Goal: Task Accomplishment & Management: Use online tool/utility

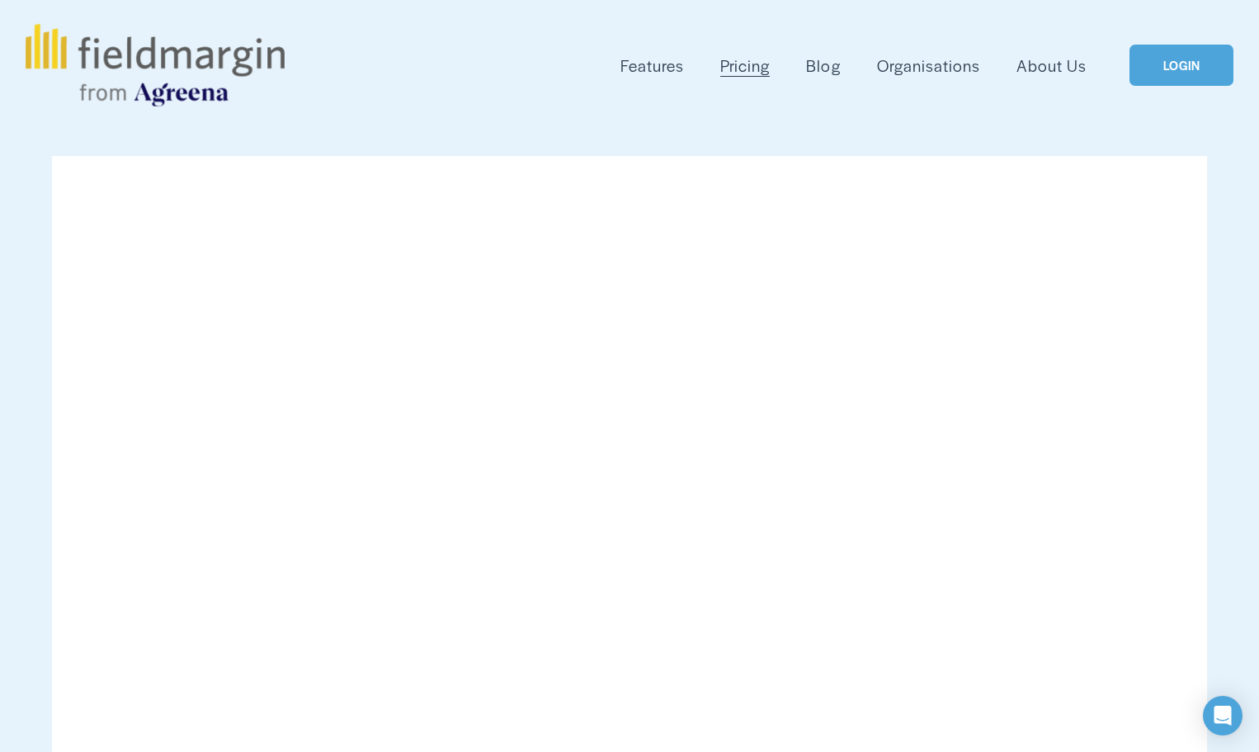
click at [1206, 64] on link "LOGIN" at bounding box center [1181, 66] width 104 height 42
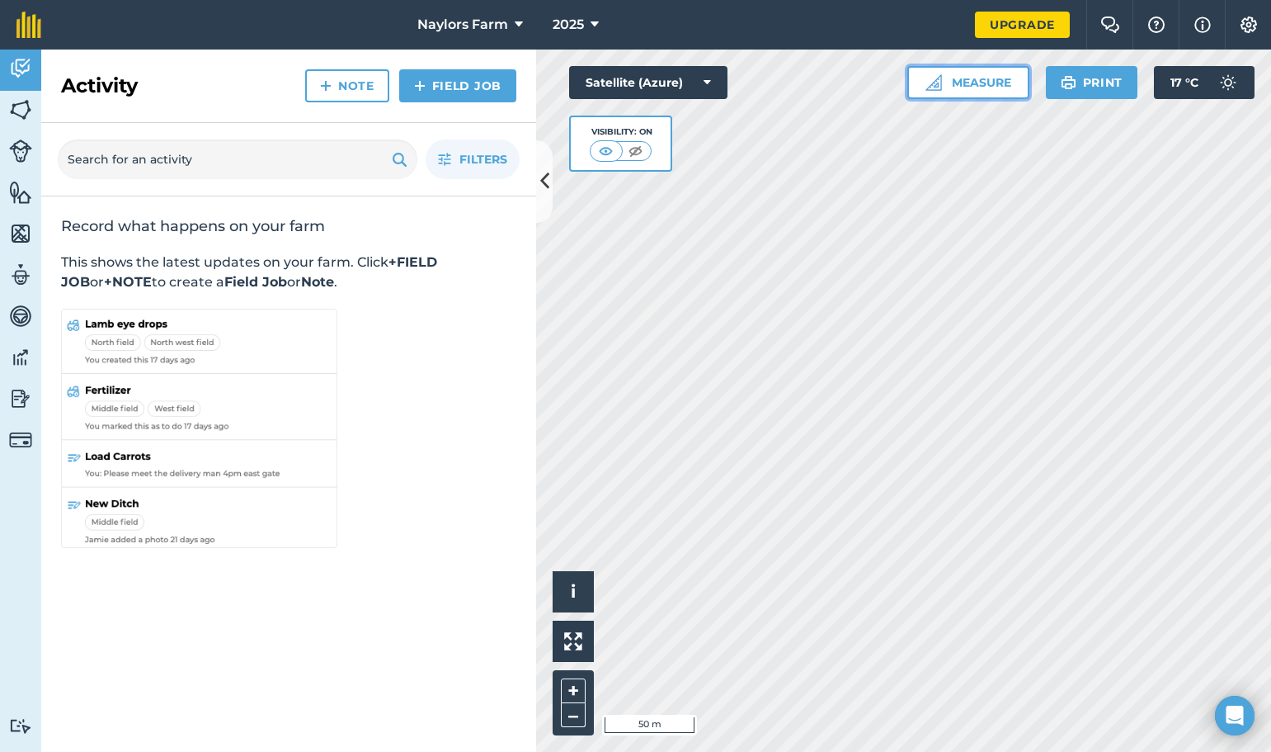
click at [985, 83] on button "Measure" at bounding box center [968, 82] width 122 height 33
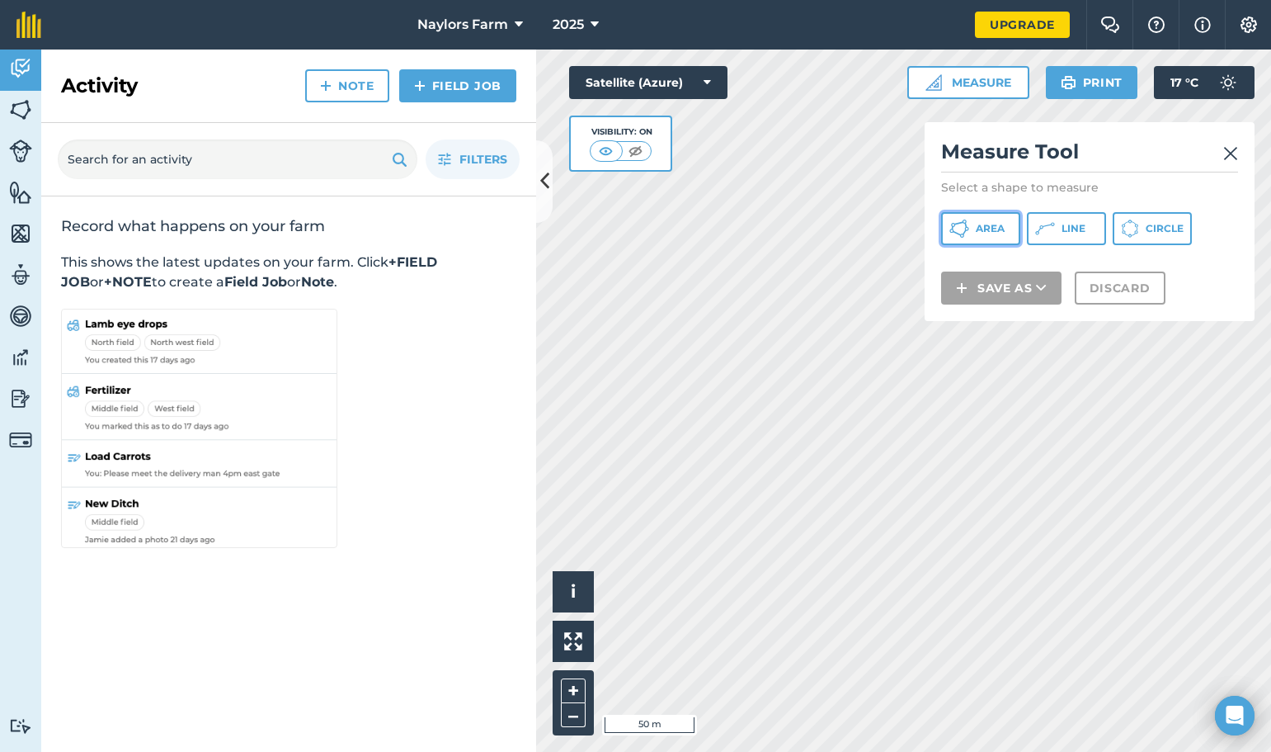
click at [986, 226] on span "Area" at bounding box center [990, 228] width 29 height 13
click at [1235, 150] on img at bounding box center [1230, 154] width 15 height 20
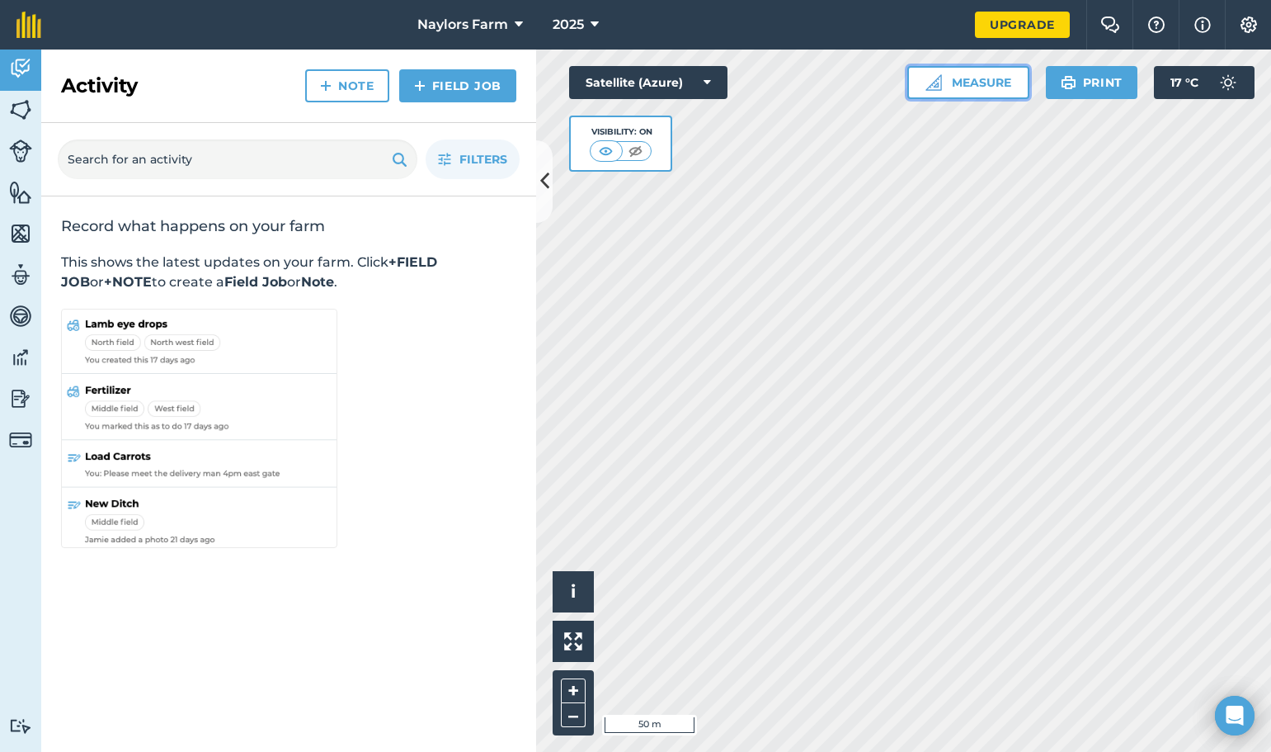
drag, startPoint x: 948, startPoint y: 77, endPoint x: 960, endPoint y: 97, distance: 24.1
click at [949, 77] on button "Measure" at bounding box center [968, 82] width 122 height 33
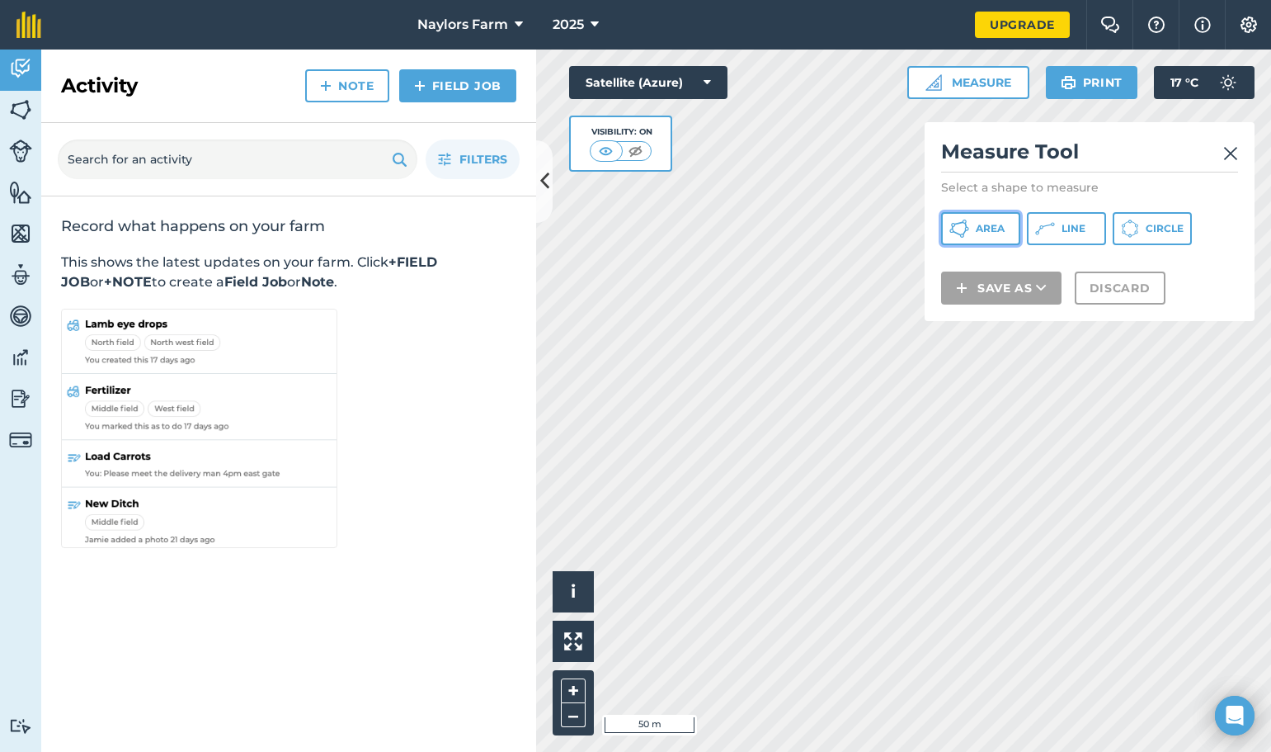
click at [990, 224] on span "Area" at bounding box center [990, 228] width 29 height 13
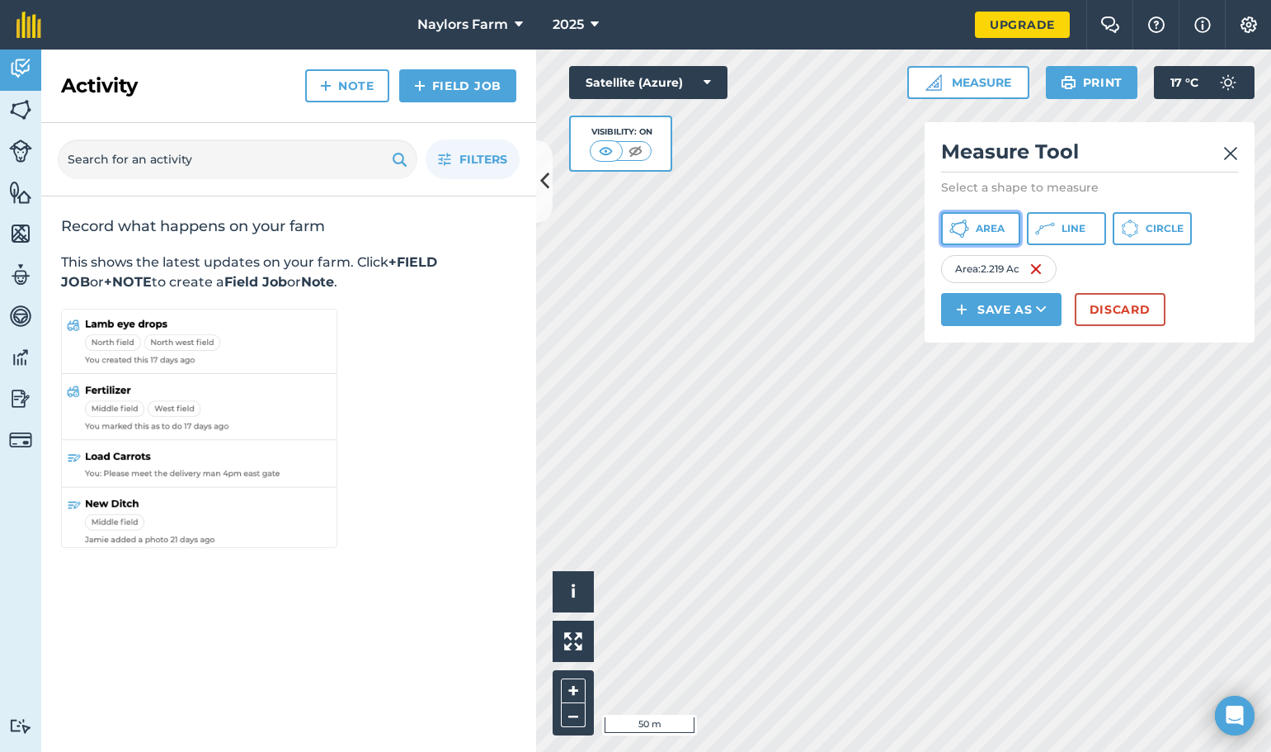
click at [992, 227] on span "Area" at bounding box center [990, 228] width 29 height 13
click at [966, 227] on icon at bounding box center [965, 225] width 2 height 5
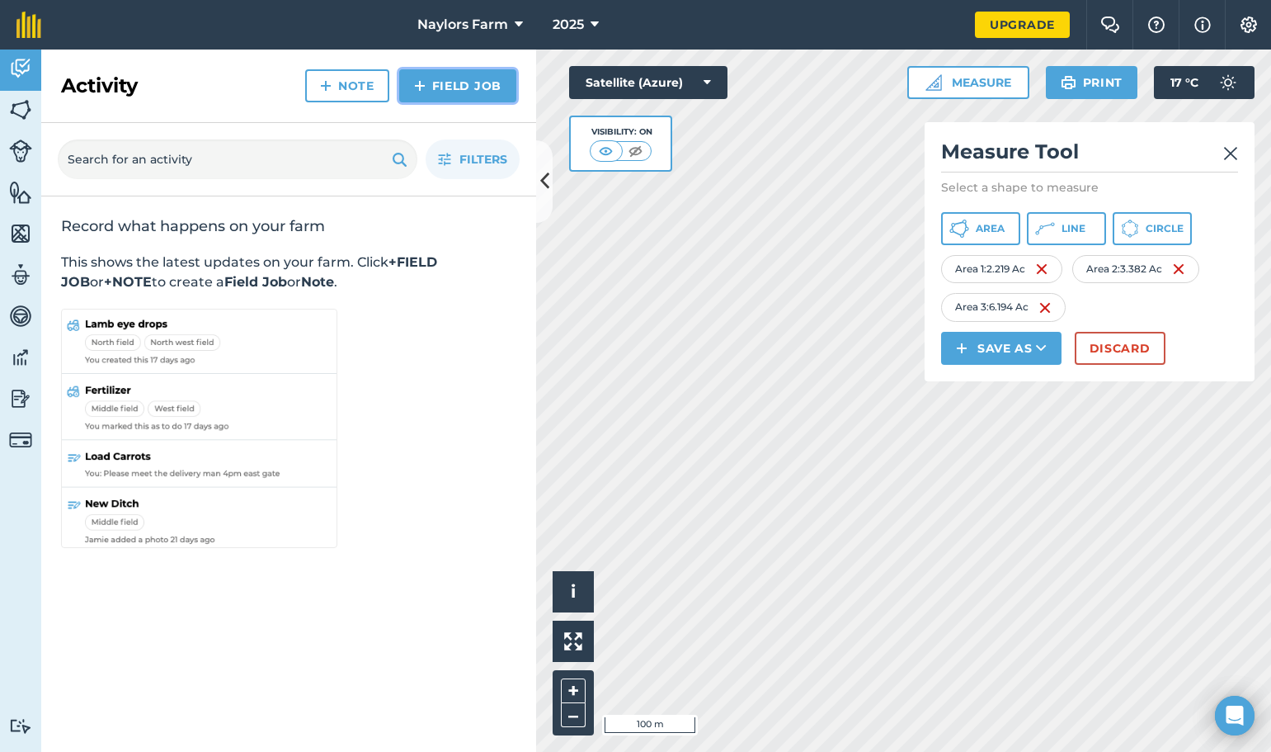
click at [422, 79] on img at bounding box center [420, 86] width 12 height 20
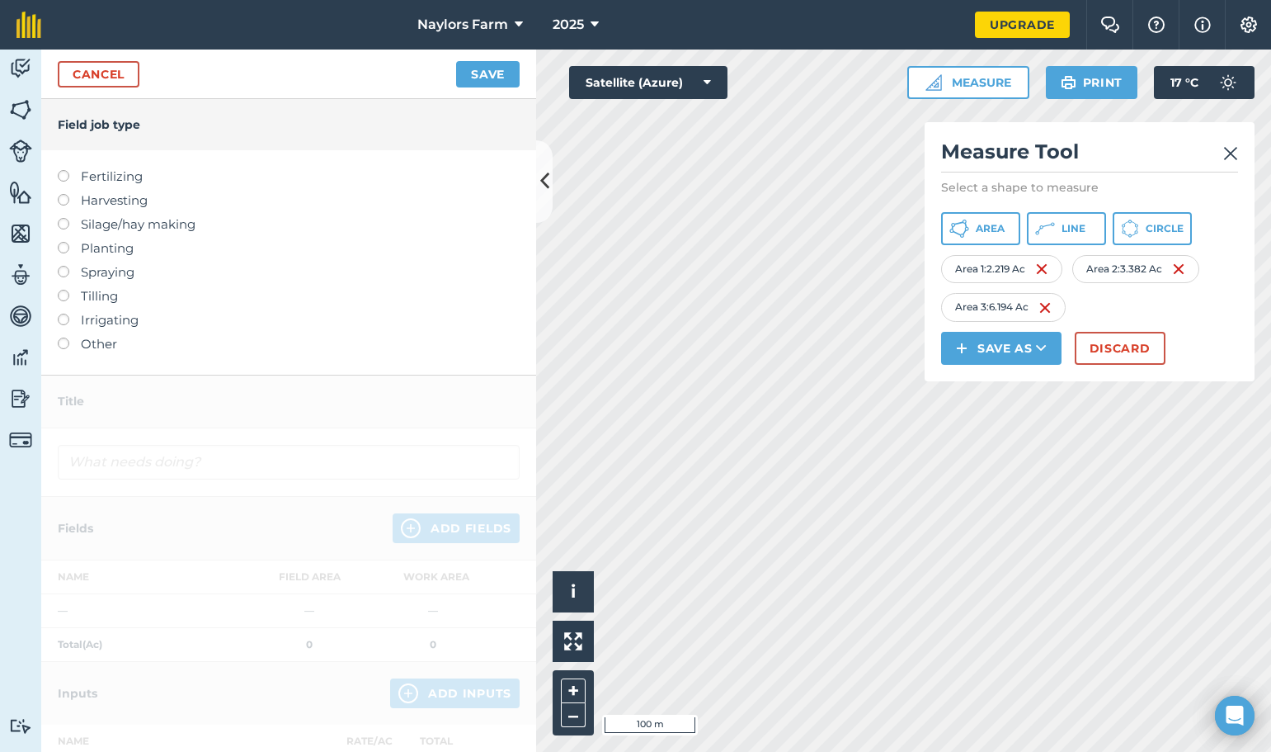
click at [67, 337] on label at bounding box center [69, 337] width 23 height 0
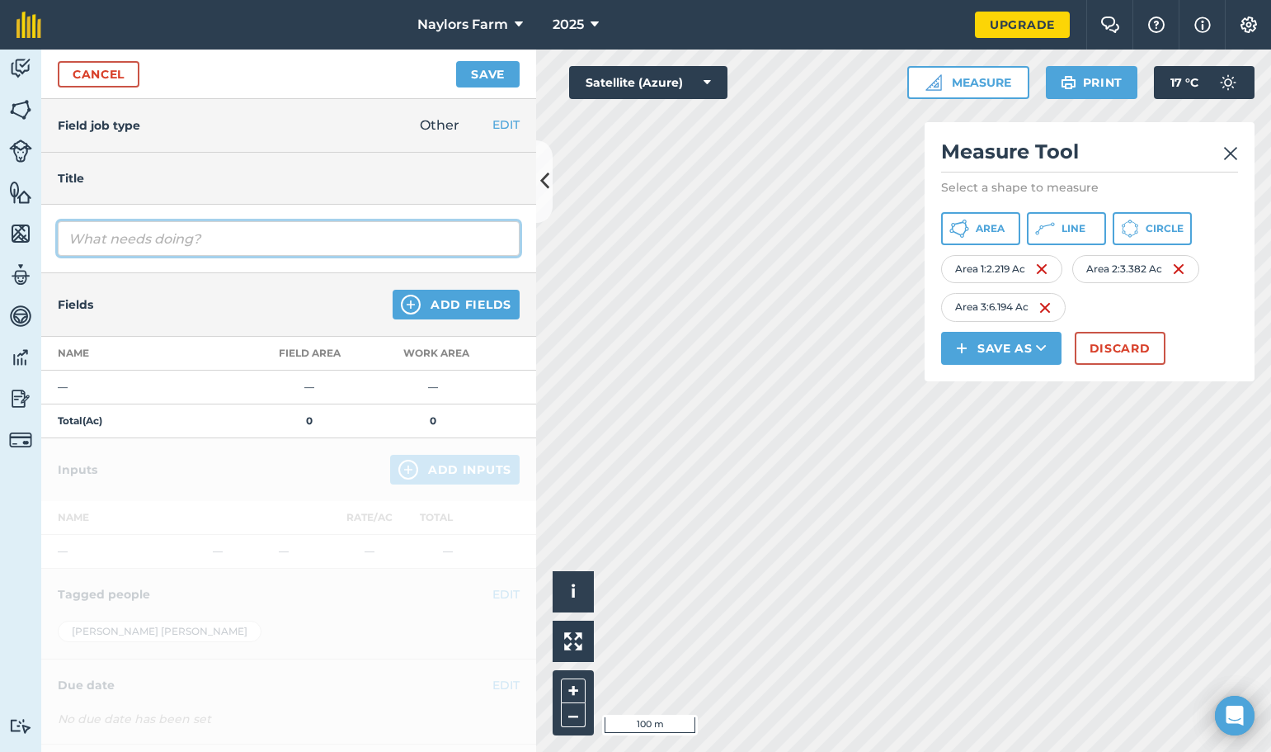
click at [140, 238] on input "text" at bounding box center [289, 238] width 462 height 35
type input "Lime"
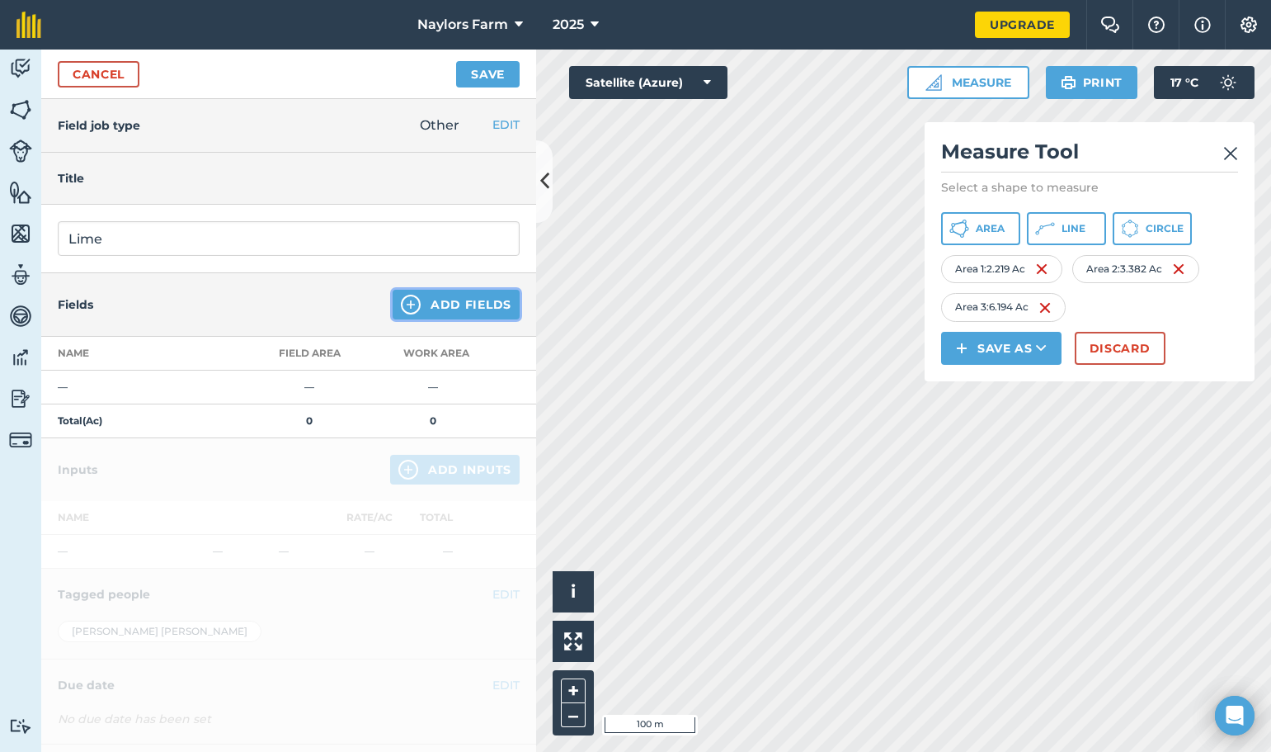
click at [410, 302] on button "Add Fields" at bounding box center [456, 305] width 127 height 30
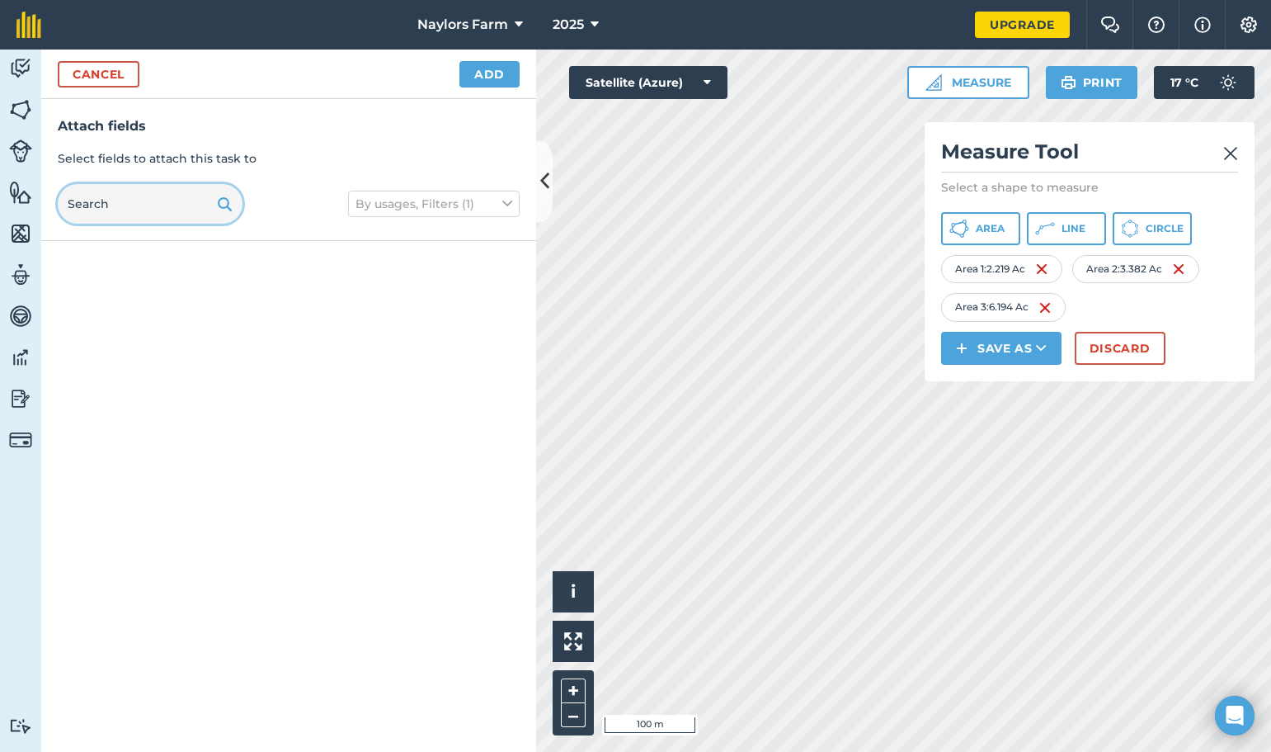
click at [119, 205] on input "text" at bounding box center [150, 204] width 185 height 40
click at [87, 73] on button "Cancel" at bounding box center [99, 74] width 82 height 26
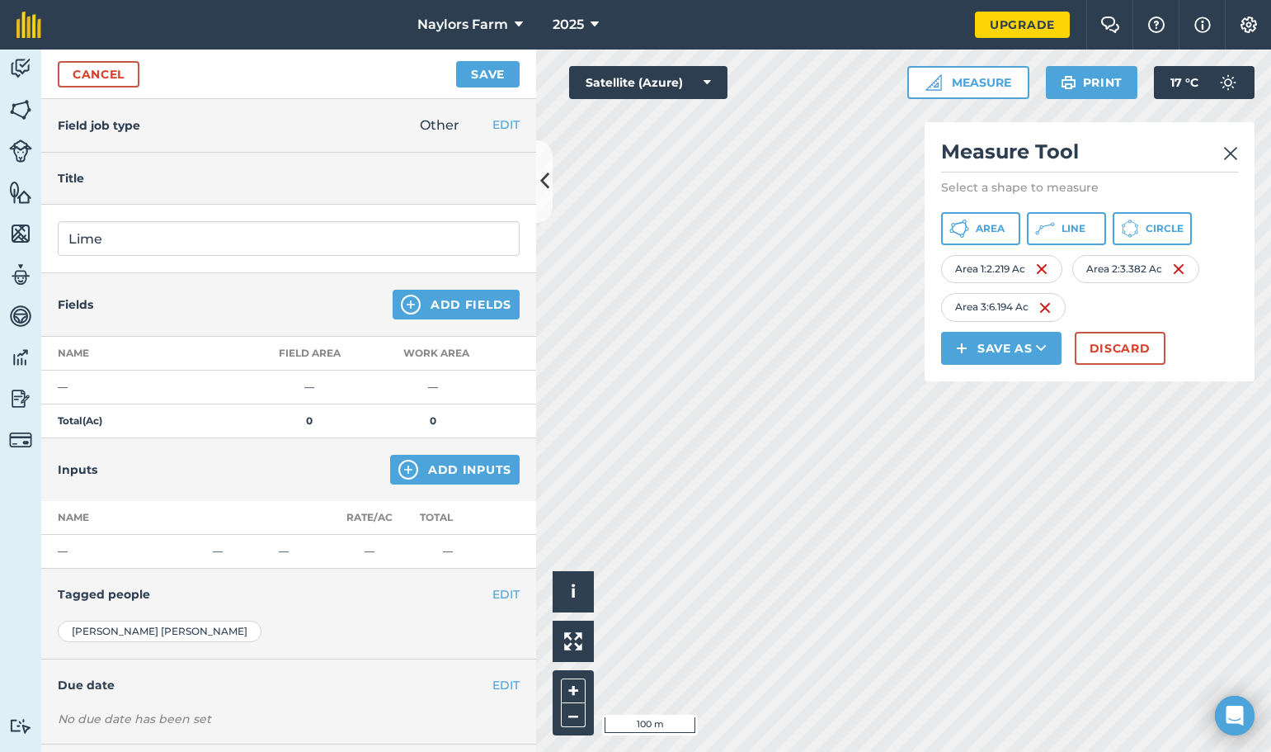
scroll to position [80, 0]
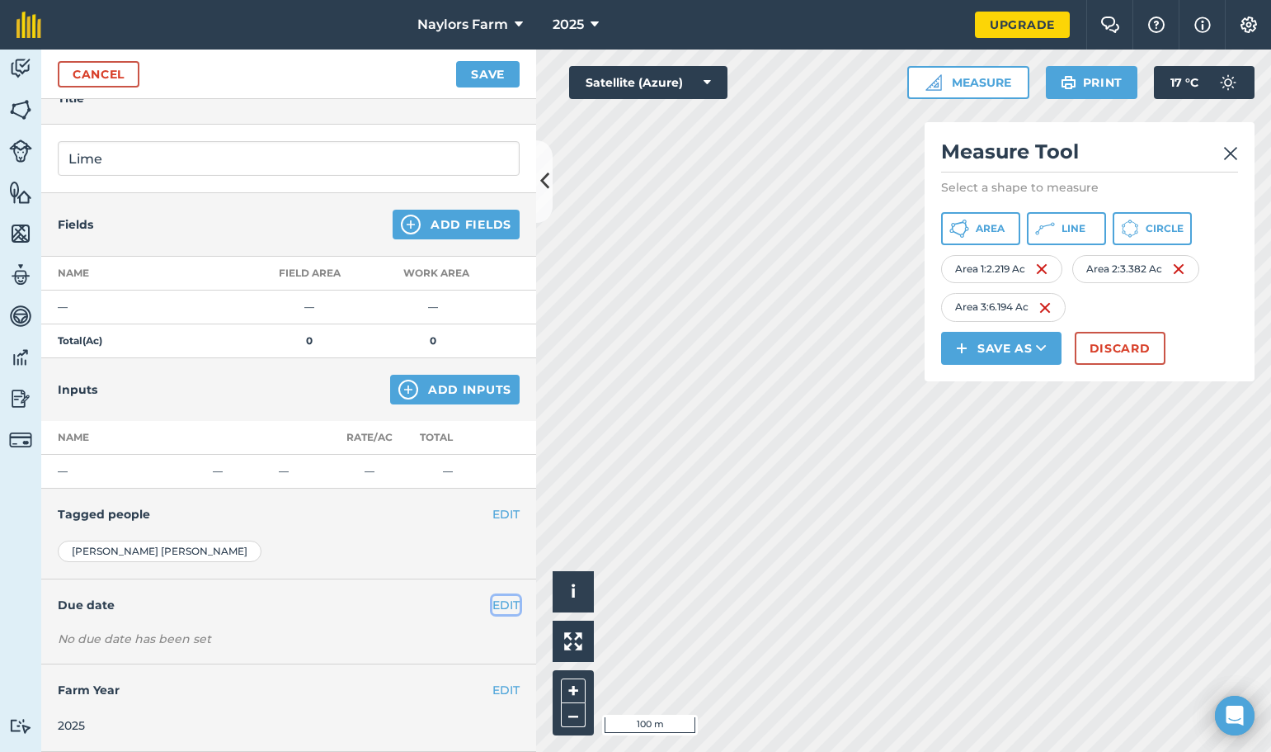
click at [492, 600] on button "EDIT" at bounding box center [505, 605] width 27 height 18
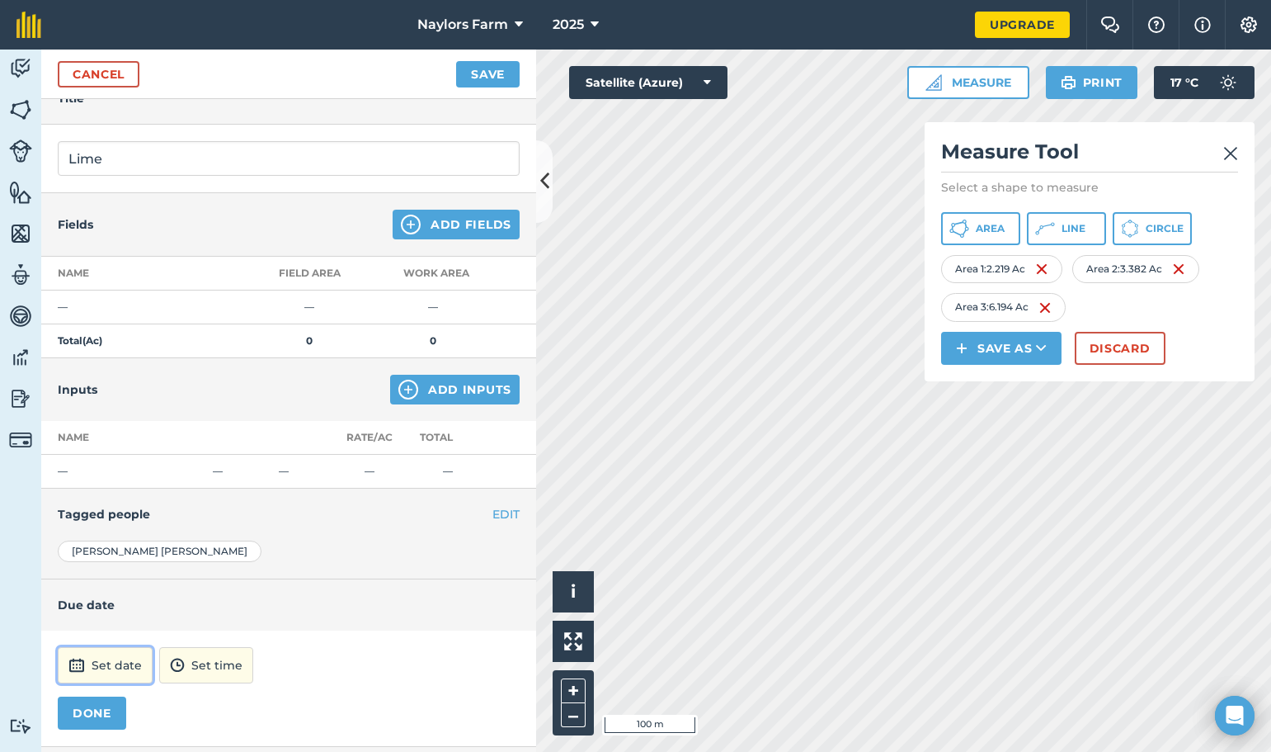
click at [114, 668] on button "Set date" at bounding box center [105, 665] width 95 height 36
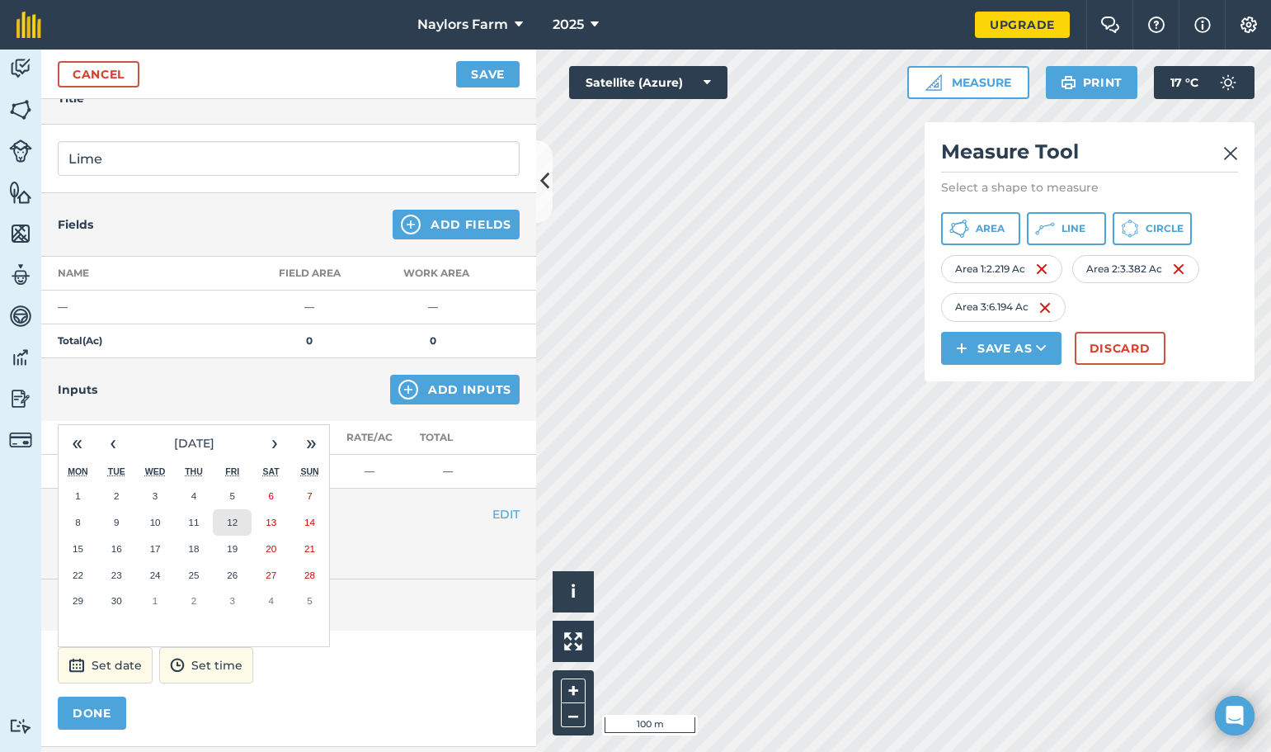
click at [233, 525] on abbr "12" at bounding box center [232, 521] width 11 height 11
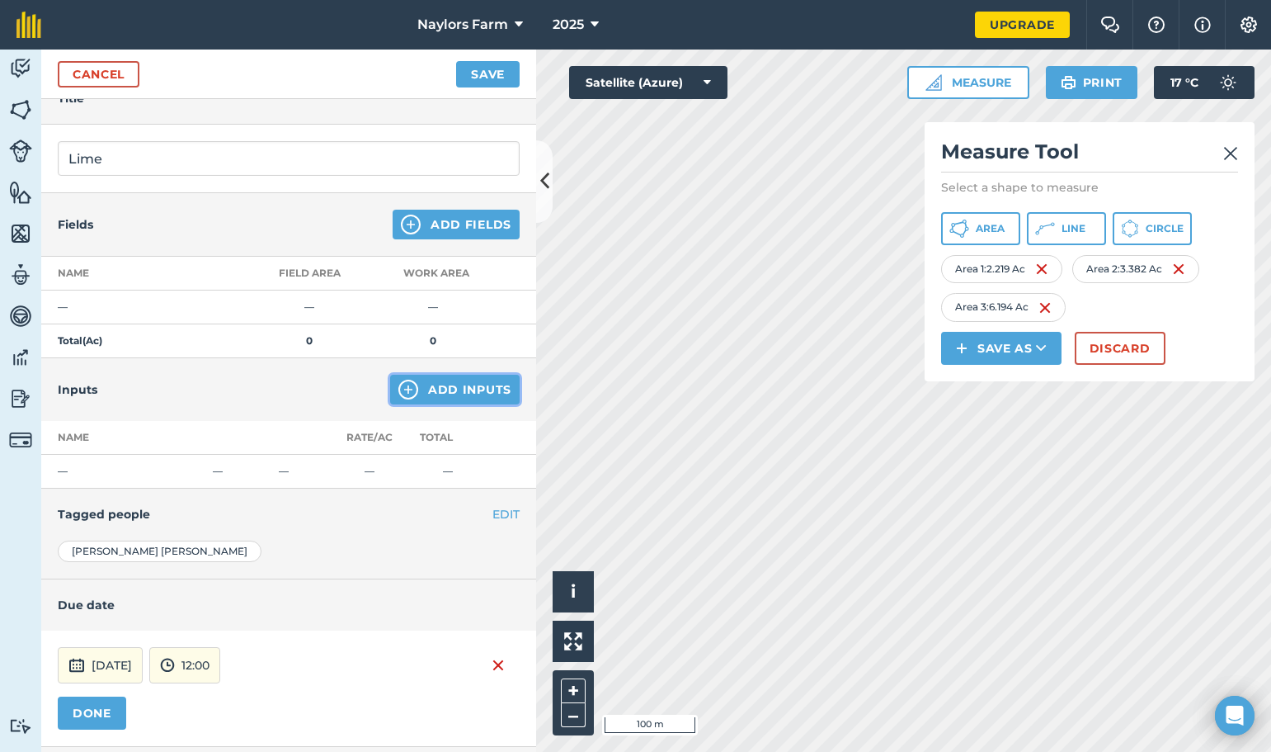
click at [429, 398] on button "Add Inputs" at bounding box center [455, 390] width 130 height 30
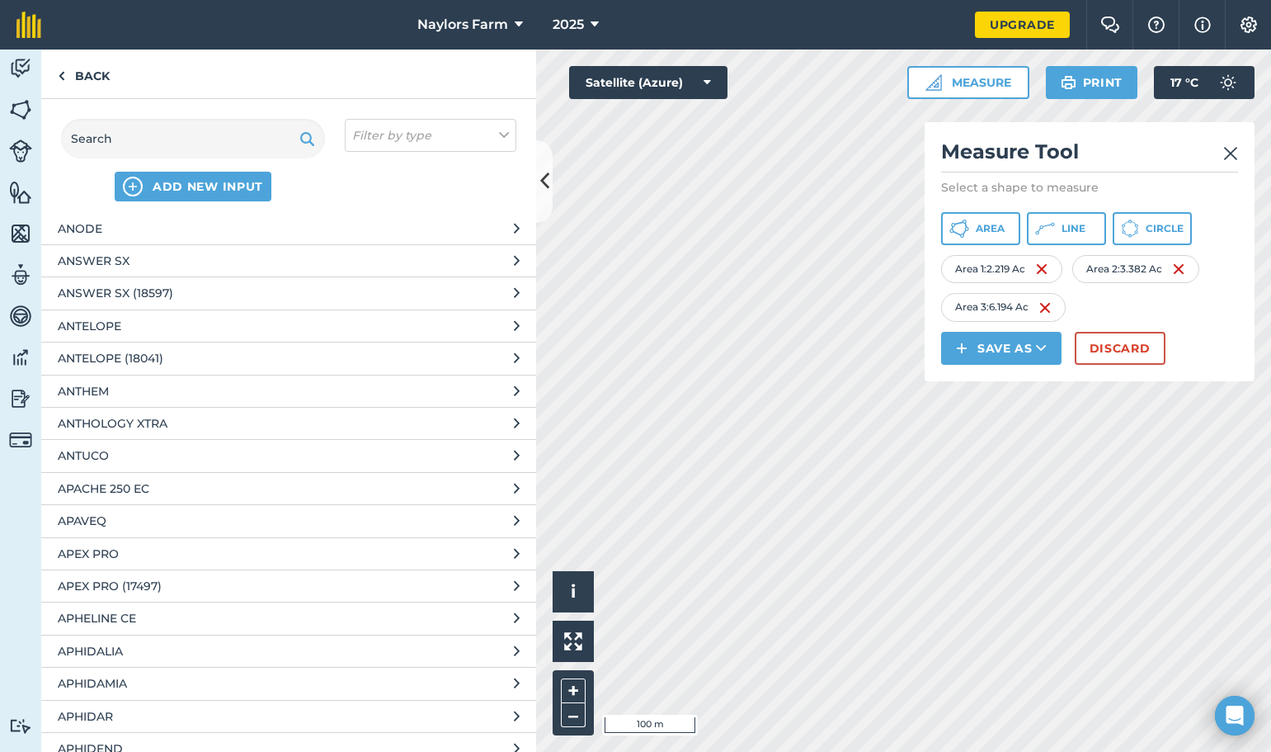
scroll to position [6517, 0]
click at [223, 147] on input "text" at bounding box center [193, 139] width 264 height 40
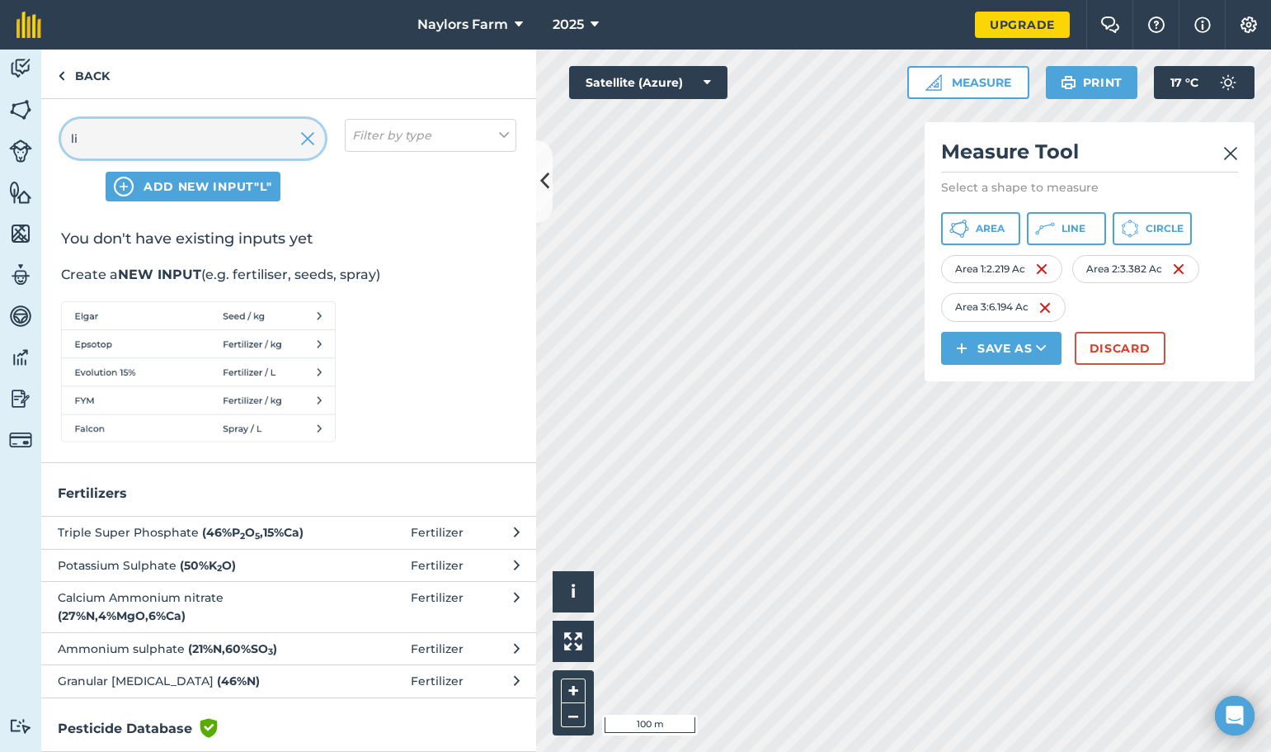
scroll to position [0, 0]
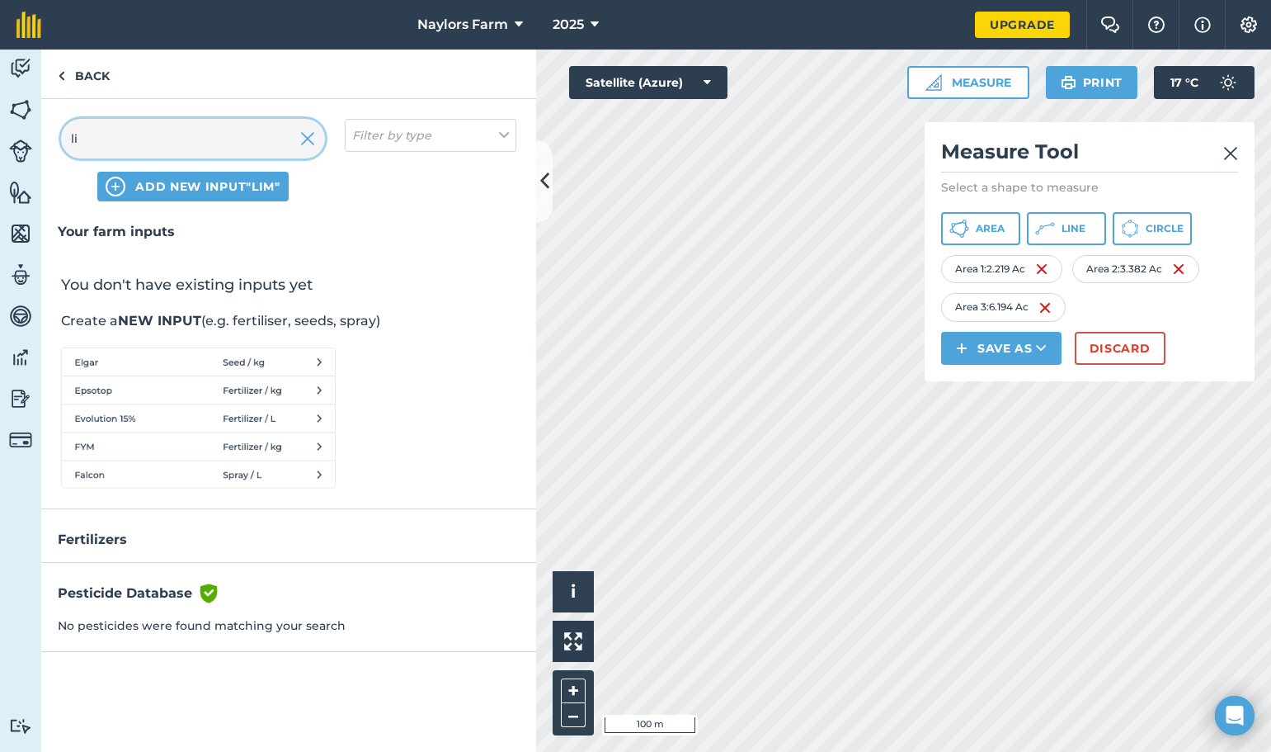
type input "l"
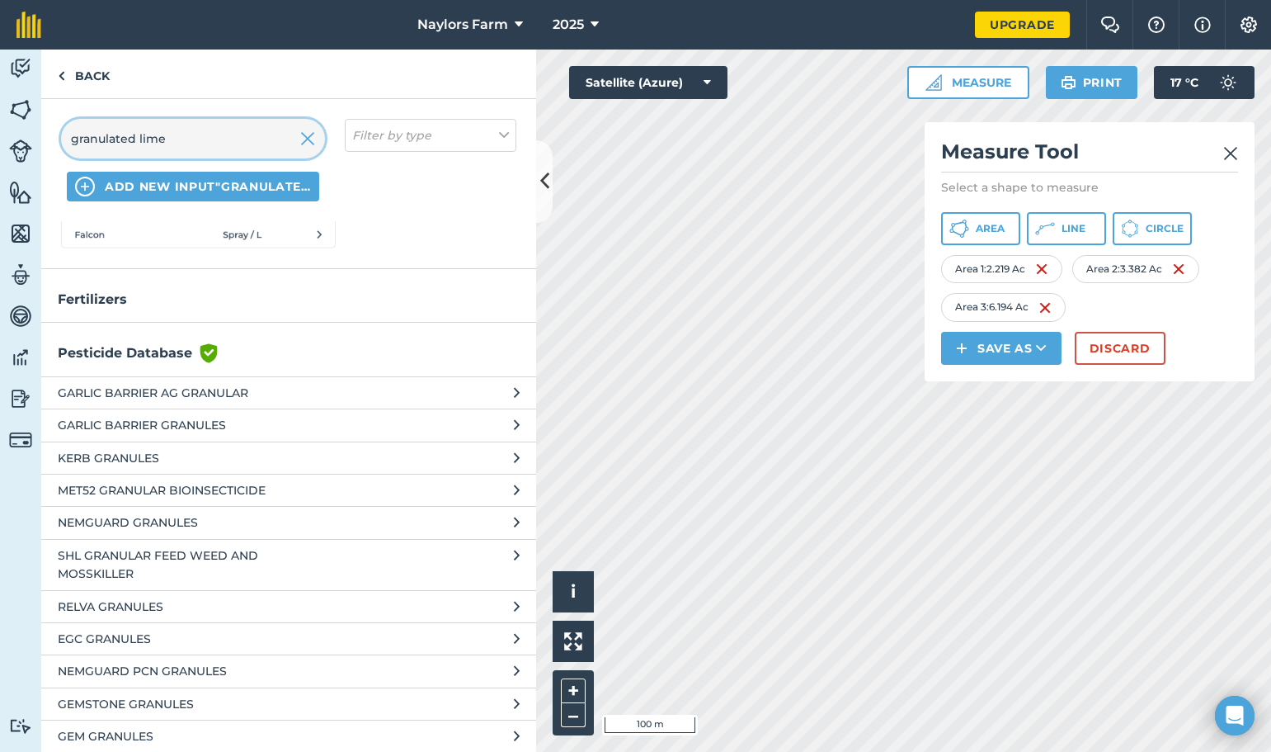
scroll to position [241, 0]
type input "granulated lime"
click at [308, 139] on img at bounding box center [307, 139] width 15 height 20
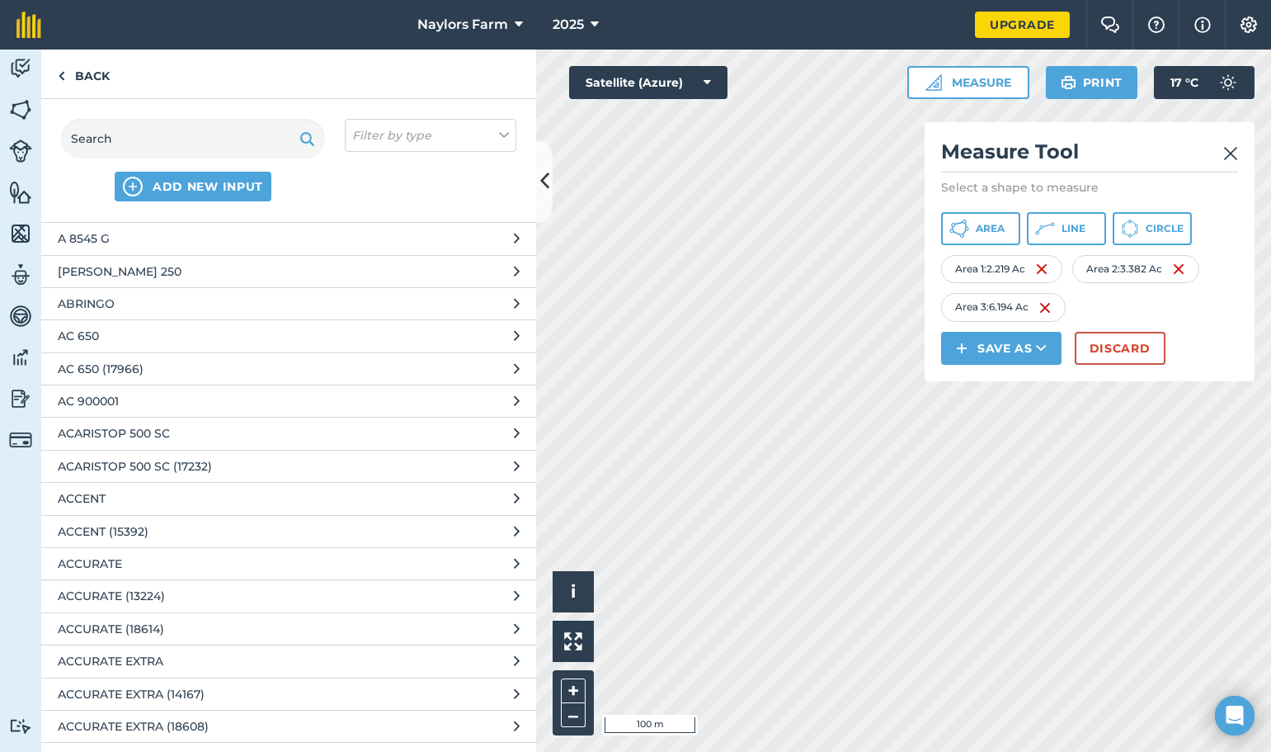
scroll to position [1313, 0]
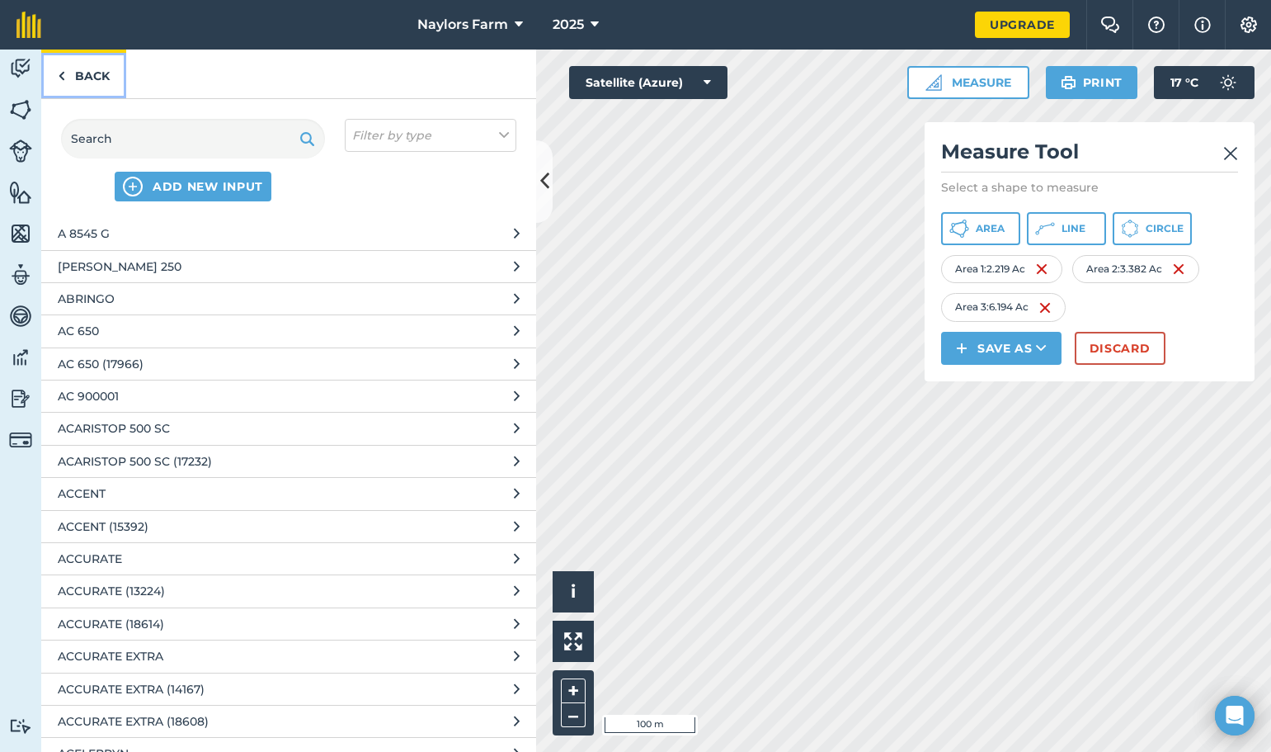
click at [76, 73] on link "Back" at bounding box center [83, 73] width 85 height 49
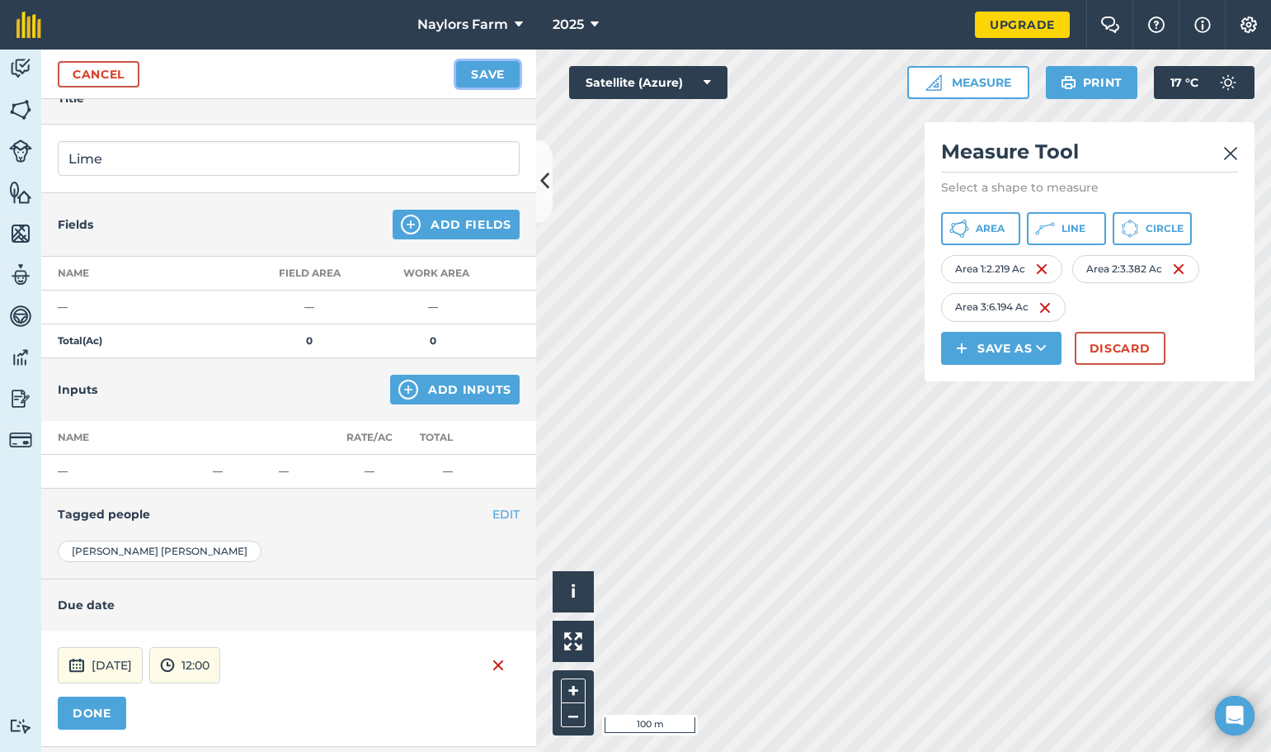
click at [483, 69] on button "Save" at bounding box center [488, 74] width 64 height 26
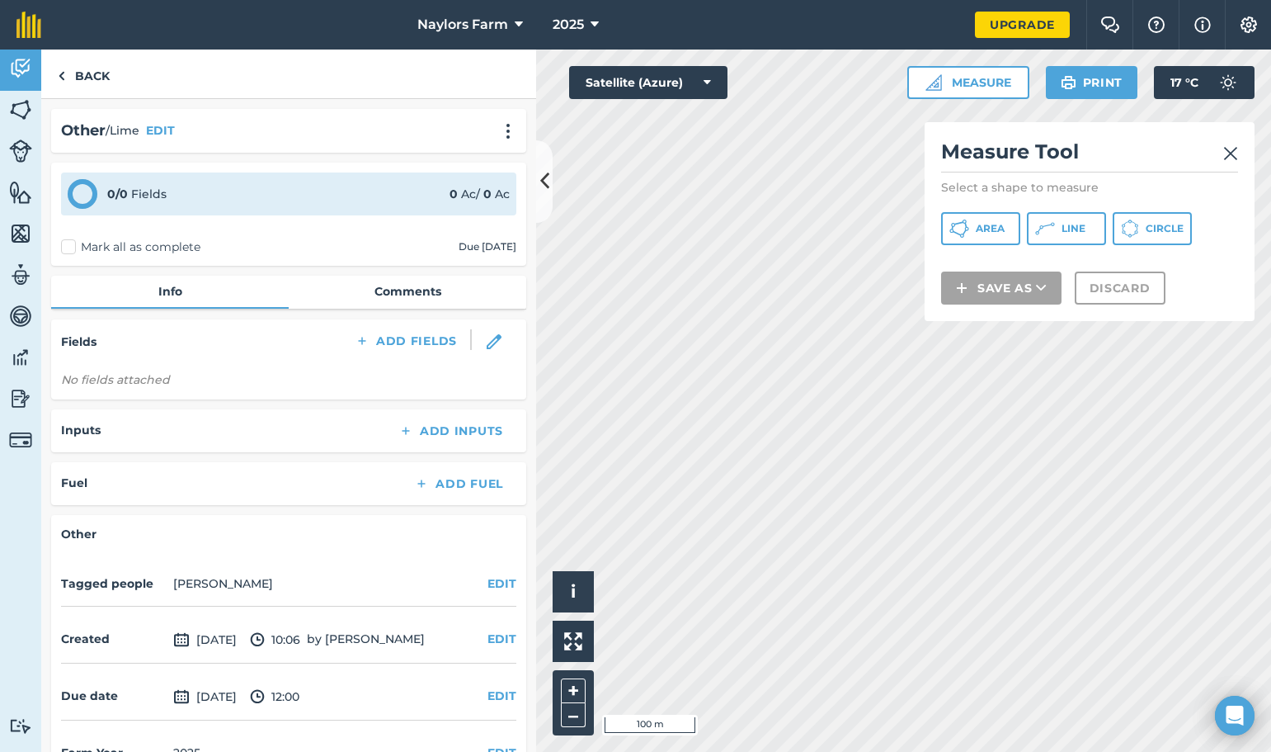
click at [1227, 151] on img at bounding box center [1230, 154] width 15 height 20
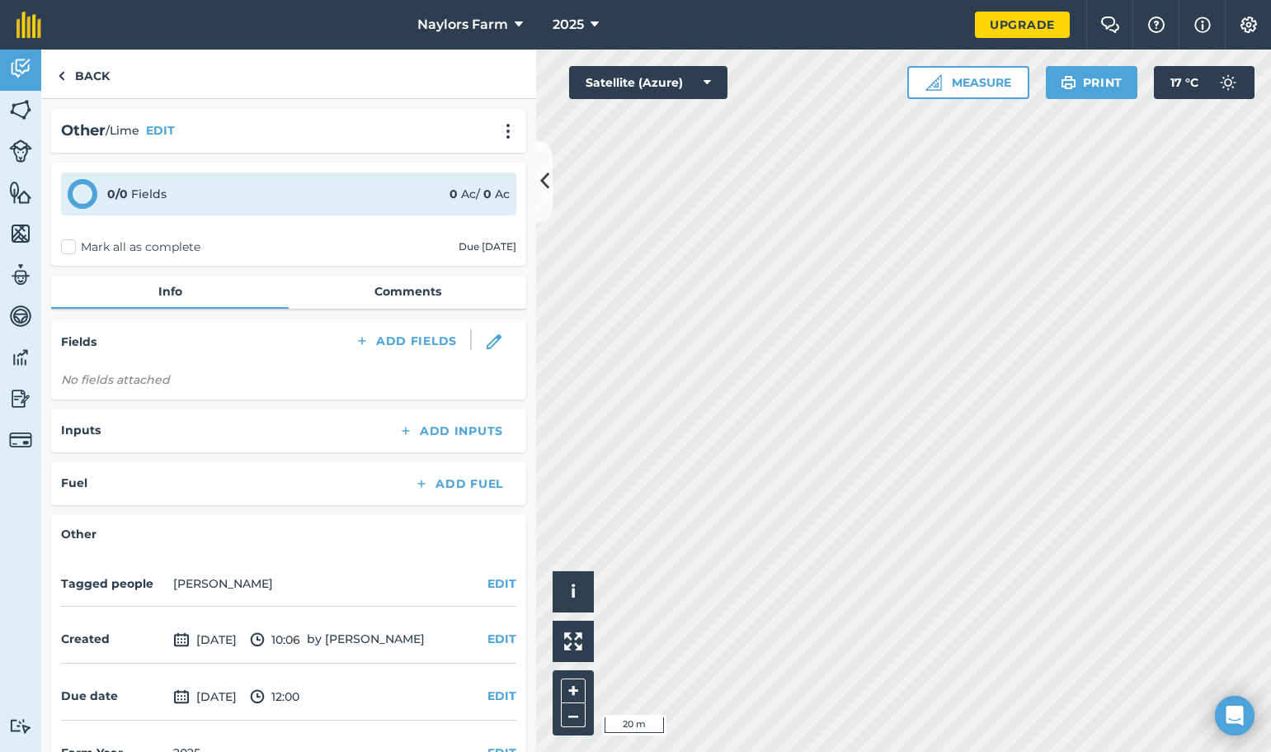
click at [1270, 407] on html "Naylors Farm 2025 Upgrade Farm Chat Help Info Settings Map printing is not avai…" at bounding box center [635, 376] width 1271 height 752
click at [493, 521] on div "Activity Fields Livestock Features Maps Team Vehicles Data Reporting Billing Tu…" at bounding box center [635, 400] width 1271 height 702
click at [144, 574] on div "Activity Fields Livestock Features Maps Team Vehicles Data Reporting Billing Tu…" at bounding box center [635, 400] width 1271 height 702
click at [1017, 751] on html "Naylors Farm 2025 Upgrade Farm Chat Help Info Settings Map printing is not avai…" at bounding box center [635, 376] width 1271 height 752
click at [1270, 541] on html "Naylors Farm 2025 Upgrade Farm Chat Help Info Settings Map printing is not avai…" at bounding box center [635, 376] width 1271 height 752
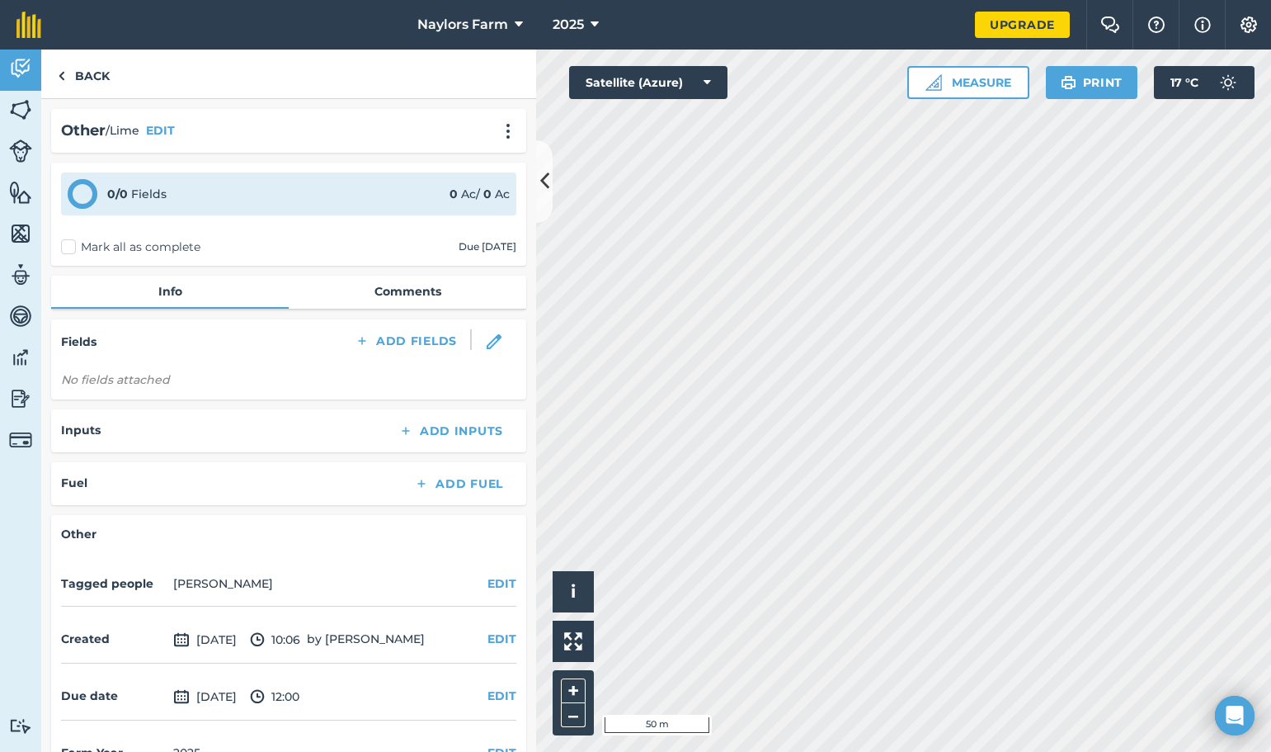
click at [1152, 751] on html "Naylors Farm 2025 Upgrade Farm Chat Help Info Settings Map printing is not avai…" at bounding box center [635, 376] width 1271 height 752
click at [987, 751] on html "Naylors Farm 2025 Upgrade Farm Chat Help Info Settings Map printing is not avai…" at bounding box center [635, 376] width 1271 height 752
click at [636, 751] on html "Naylors Farm 2025 Upgrade Farm Chat Help Info Settings Map printing is not avai…" at bounding box center [635, 376] width 1271 height 752
click at [648, 751] on html "Naylors Farm 2025 Upgrade Farm Chat Help Info Settings Map printing is not avai…" at bounding box center [635, 376] width 1271 height 752
click at [504, 751] on html "Naylors Farm 2025 Upgrade Farm Chat Help Info Settings Map printing is not avai…" at bounding box center [635, 376] width 1271 height 752
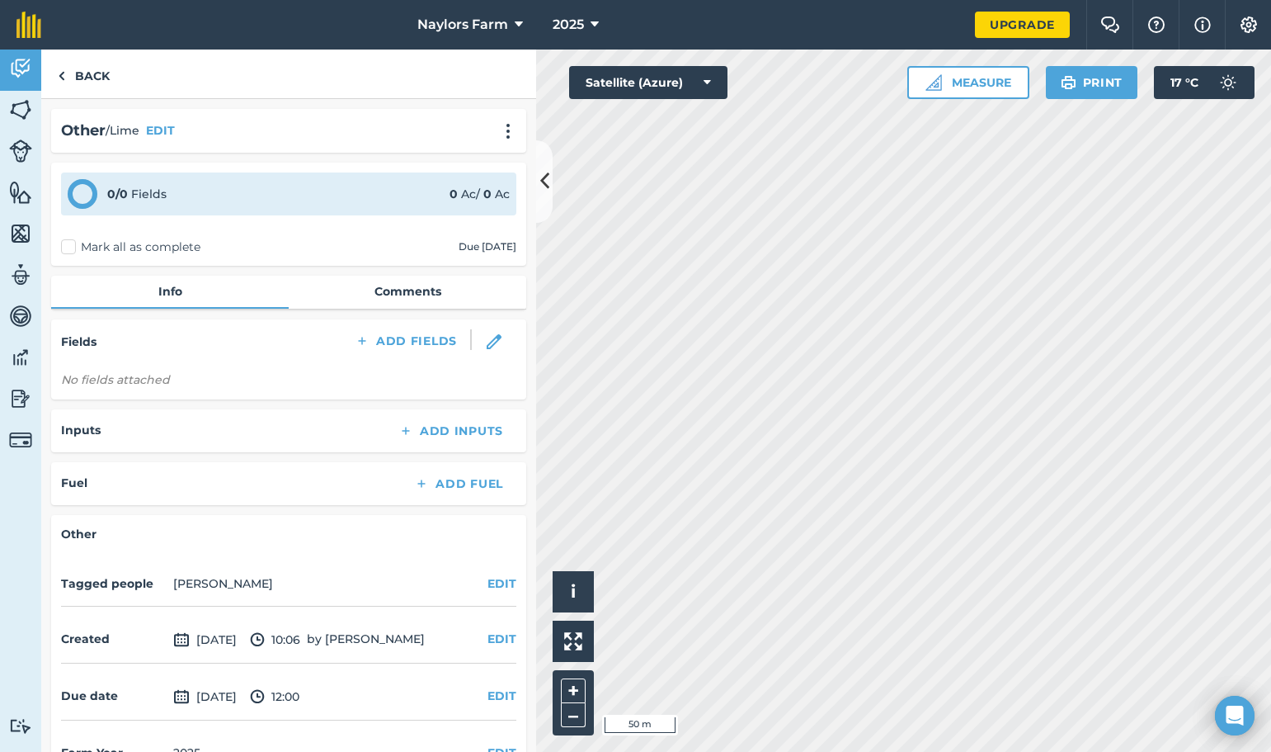
click at [1270, 672] on html "Naylors Farm 2025 Upgrade Farm Chat Help Info Settings Map printing is not avai…" at bounding box center [635, 376] width 1271 height 752
